Goal: Navigation & Orientation: Find specific page/section

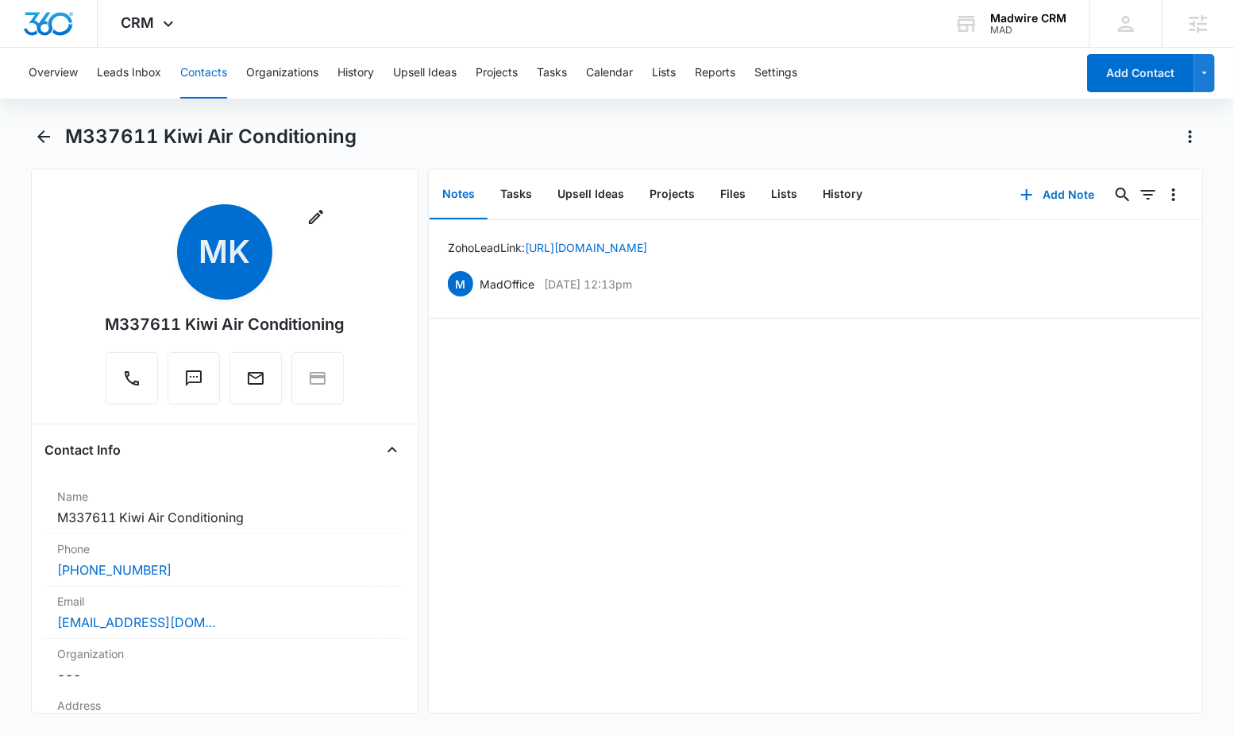
scroll to position [427, 0]
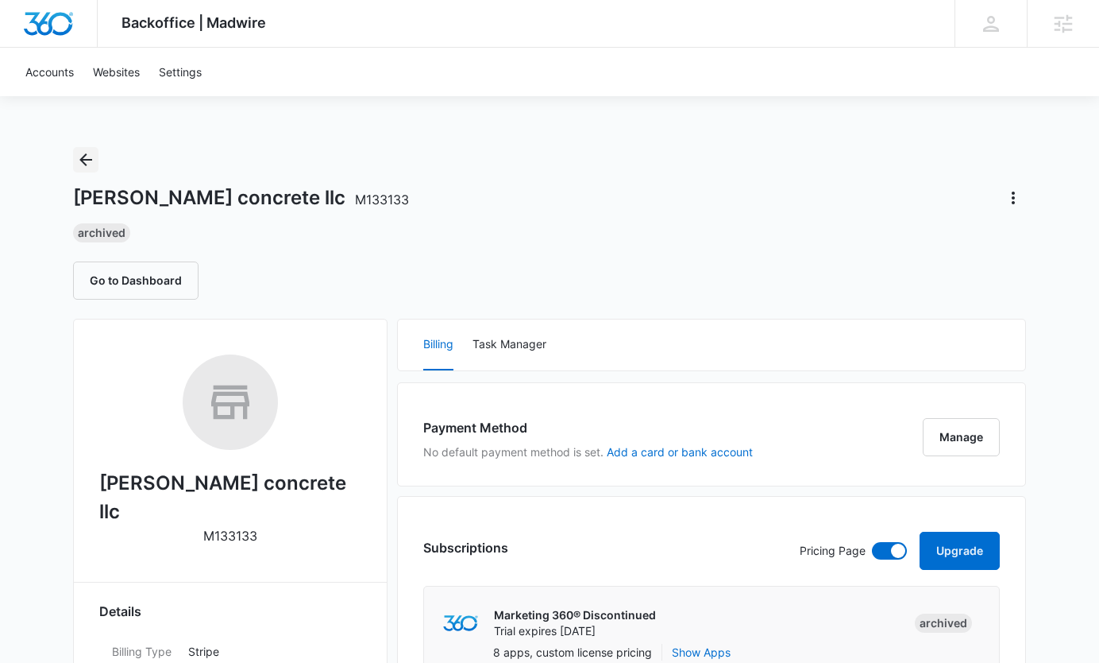
click at [83, 160] on icon "Back" at bounding box center [85, 159] width 13 height 13
